Goal: Task Accomplishment & Management: Complete application form

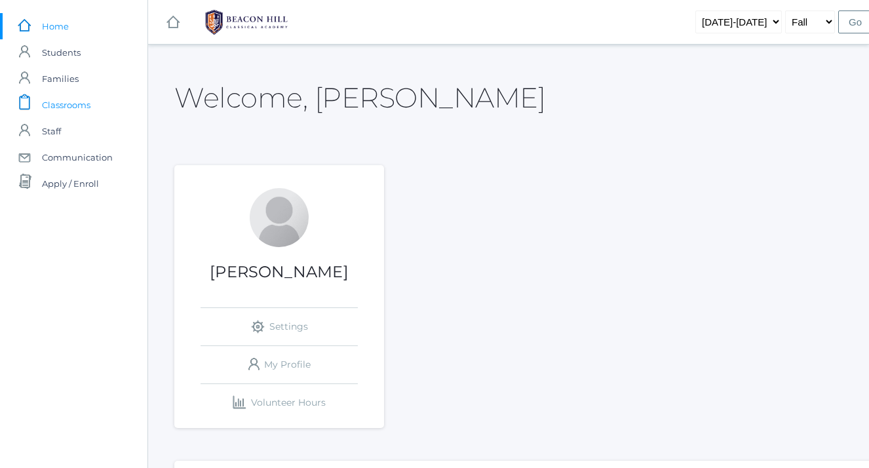
click at [54, 108] on span "Classrooms" at bounding box center [66, 105] width 48 height 26
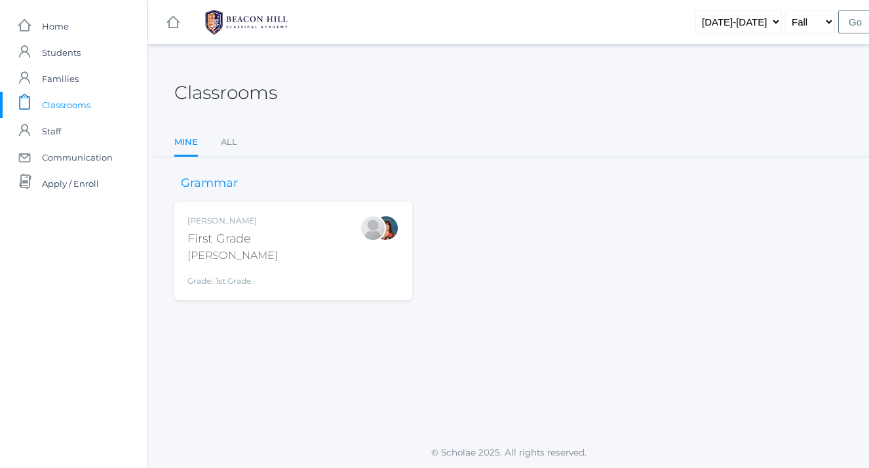
click at [271, 239] on div "Jaimie Watson First Grade Watson Grade: 1st Grade 01LA" at bounding box center [293, 251] width 212 height 72
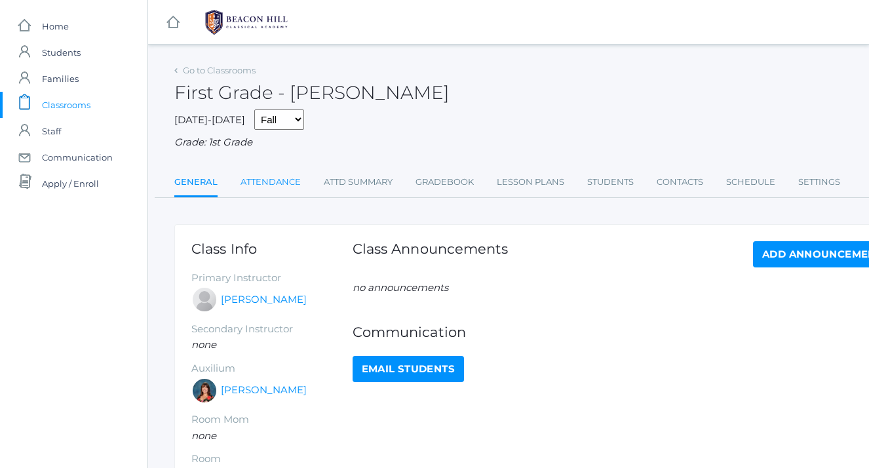
click at [260, 176] on link "Attendance" at bounding box center [270, 182] width 60 height 26
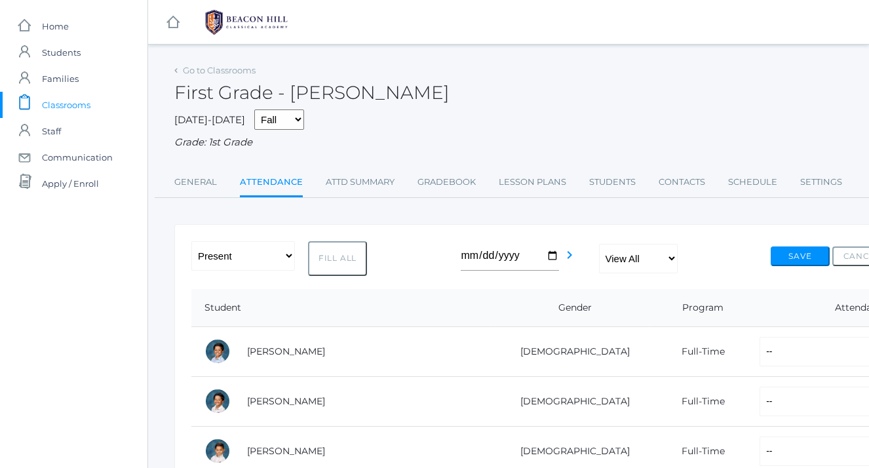
click at [356, 253] on button "Fill All" at bounding box center [337, 258] width 59 height 35
select select "P"
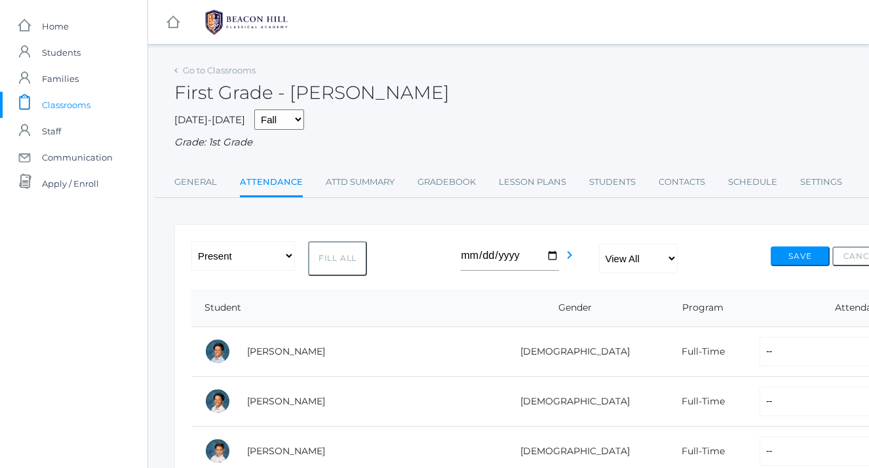
select select "P"
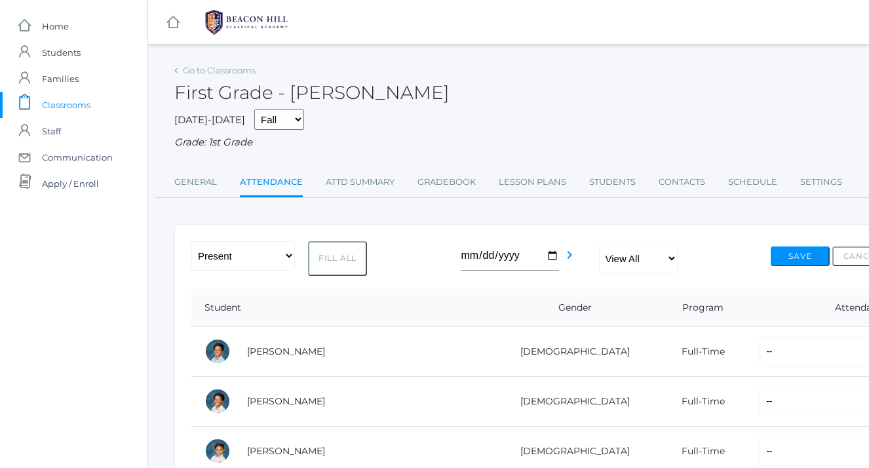
select select "P"
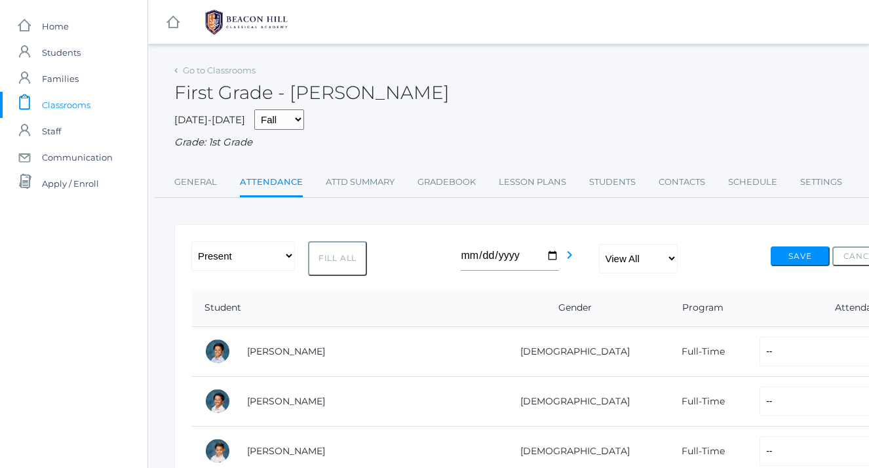
select select "P"
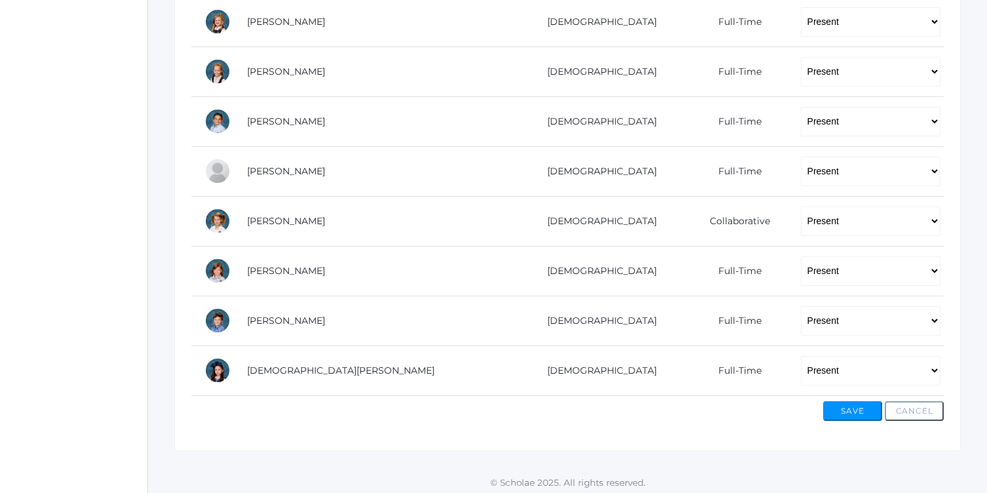
scroll to position [777, 0]
click at [845, 404] on button "Save" at bounding box center [852, 412] width 59 height 20
